Goal: Information Seeking & Learning: Learn about a topic

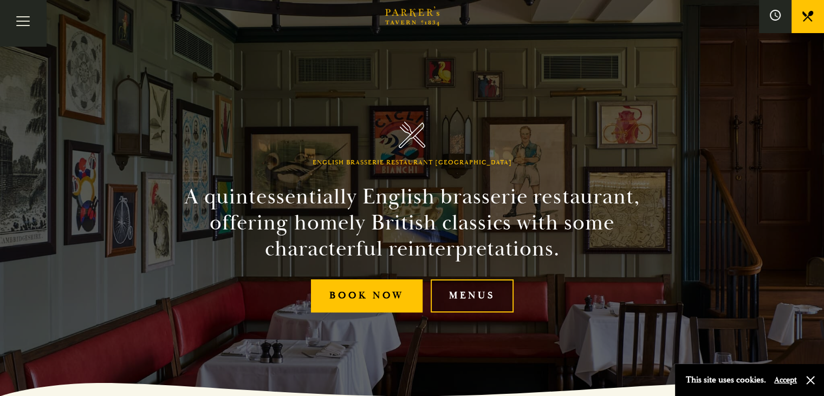
click at [475, 294] on link "Menus" at bounding box center [472, 295] width 83 height 33
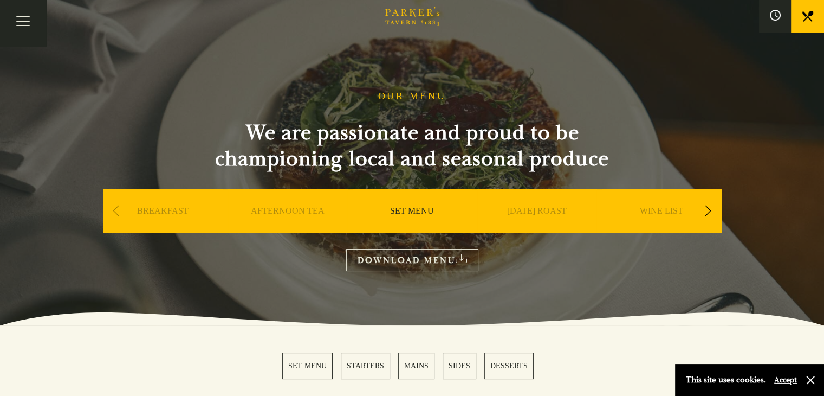
click at [707, 206] on div "Next slide" at bounding box center [708, 211] width 15 height 24
click at [407, 210] on link "SUNDAY ROAST" at bounding box center [413, 226] width 60 height 43
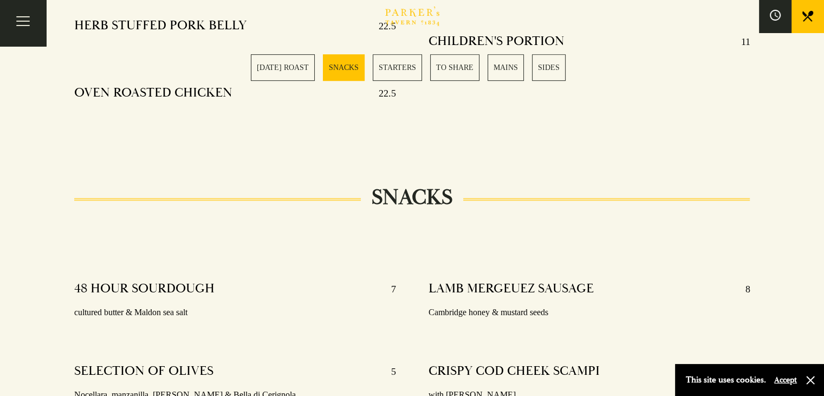
scroll to position [585, 0]
